Goal: Check status: Check status

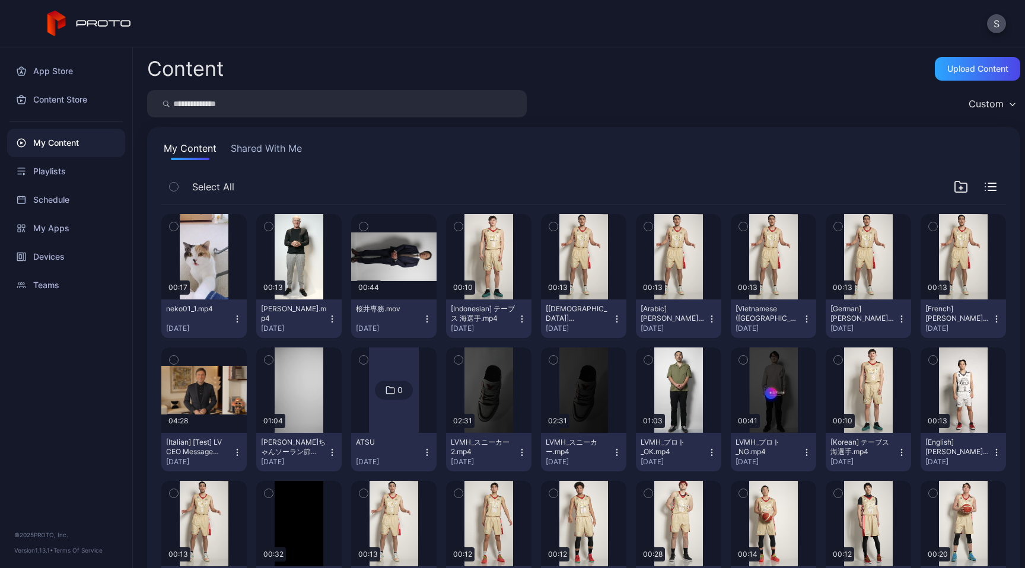
click at [368, 233] on icon "button" at bounding box center [364, 226] width 8 height 13
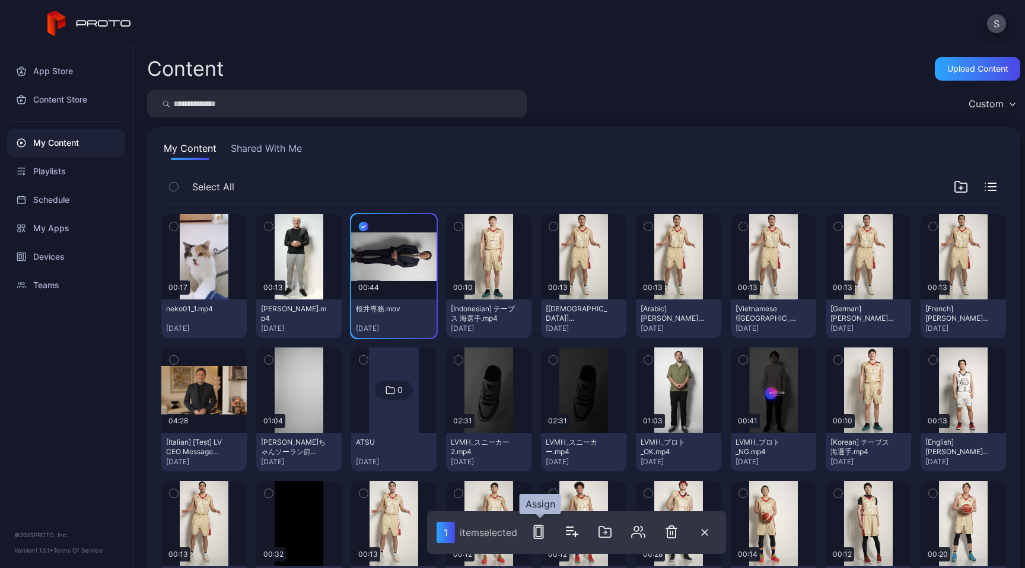
click at [537, 537] on icon "button" at bounding box center [539, 532] width 14 height 14
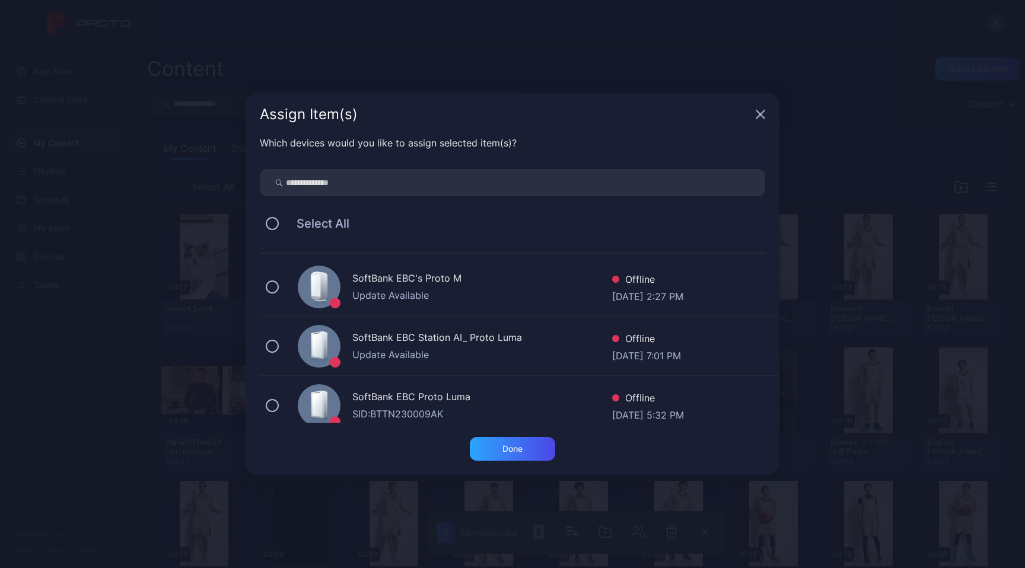
scroll to position [246, 0]
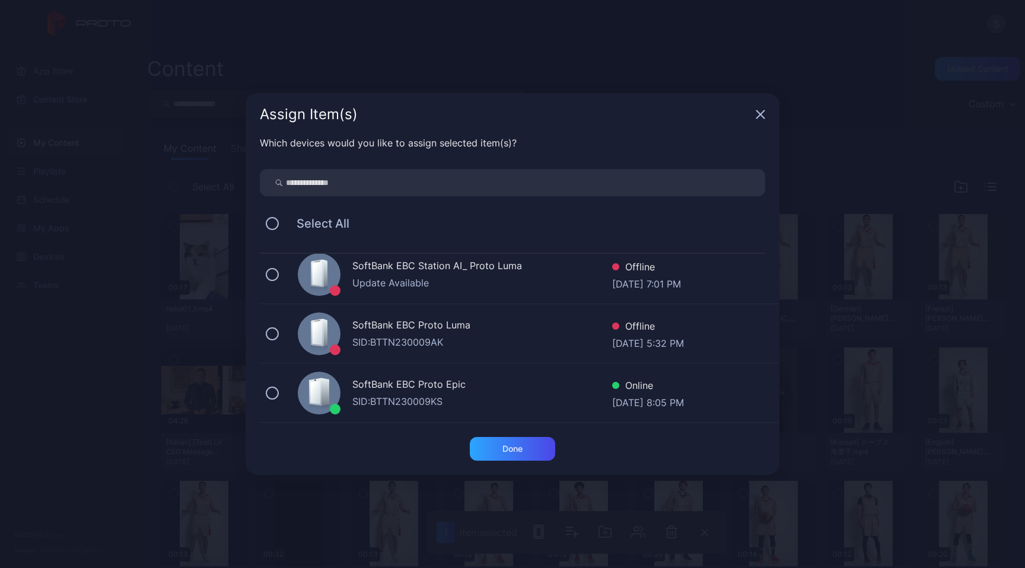
click at [379, 409] on div "SoftBank EBC Proto Epic SID: BTTN230009KS Online [DATE] 8:05 PM" at bounding box center [520, 393] width 520 height 59
click at [520, 453] on div "Done" at bounding box center [513, 448] width 20 height 9
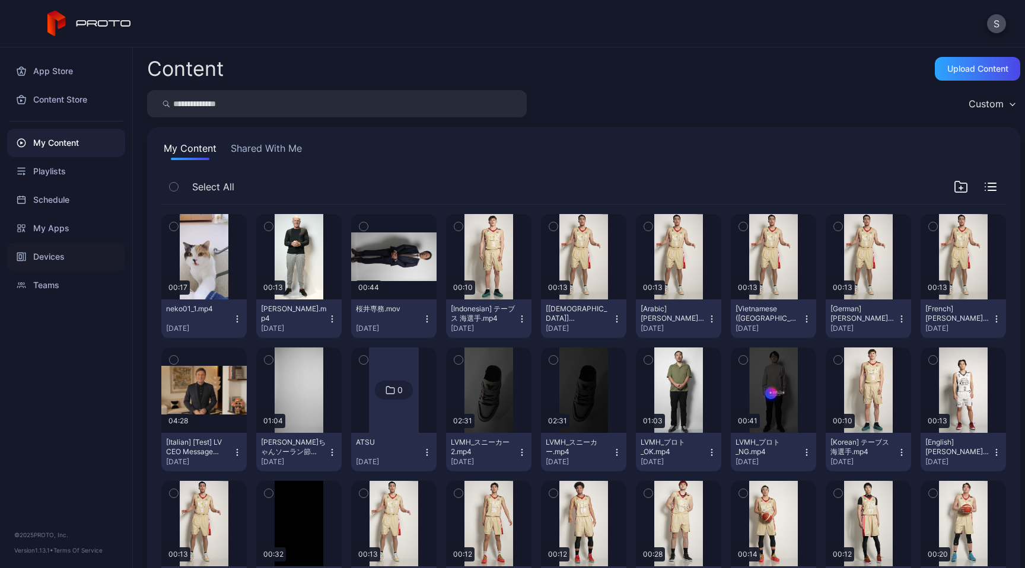
click at [74, 252] on div "Devices" at bounding box center [66, 257] width 118 height 28
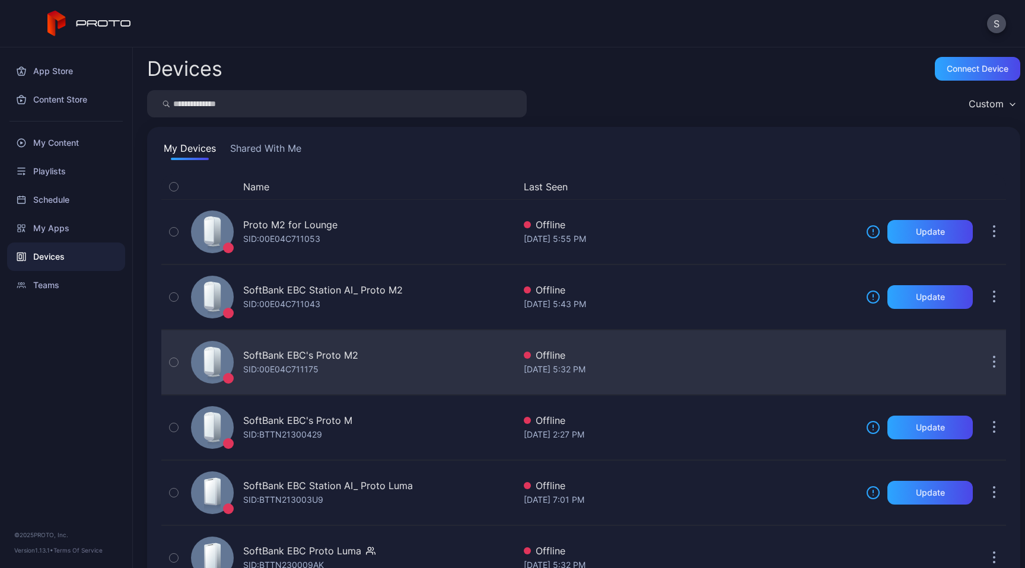
scroll to position [112, 0]
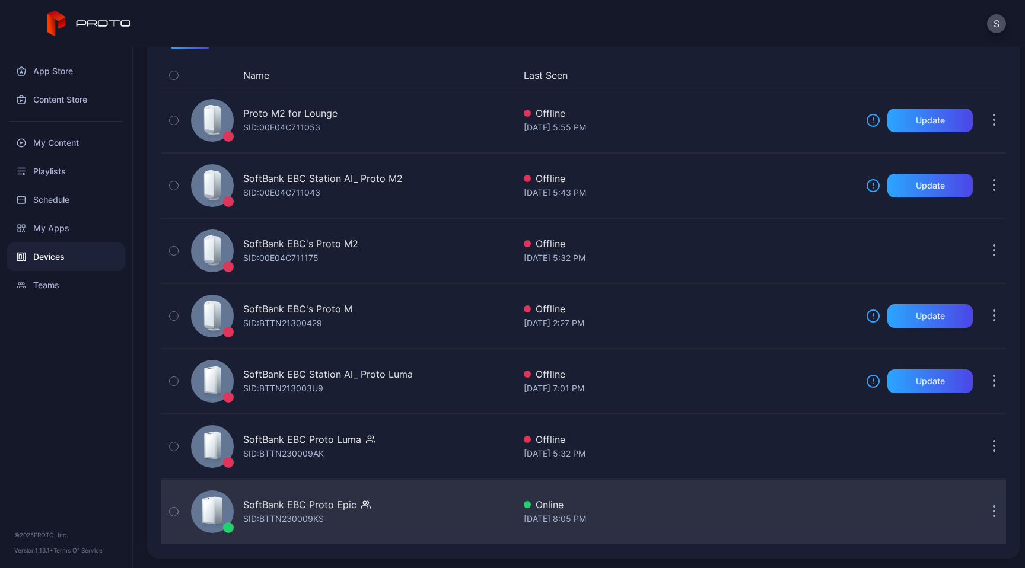
click at [426, 520] on div "SoftBank EBC Proto Epic SID: BTTN230009KS" at bounding box center [350, 511] width 328 height 59
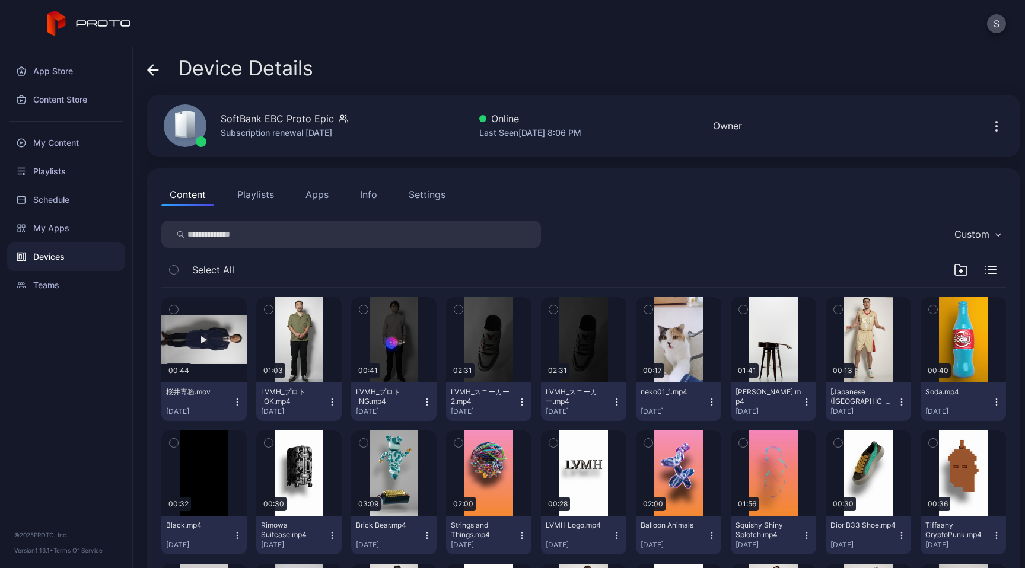
click at [211, 361] on button "button" at bounding box center [203, 339] width 85 height 85
